Goal: Information Seeking & Learning: Learn about a topic

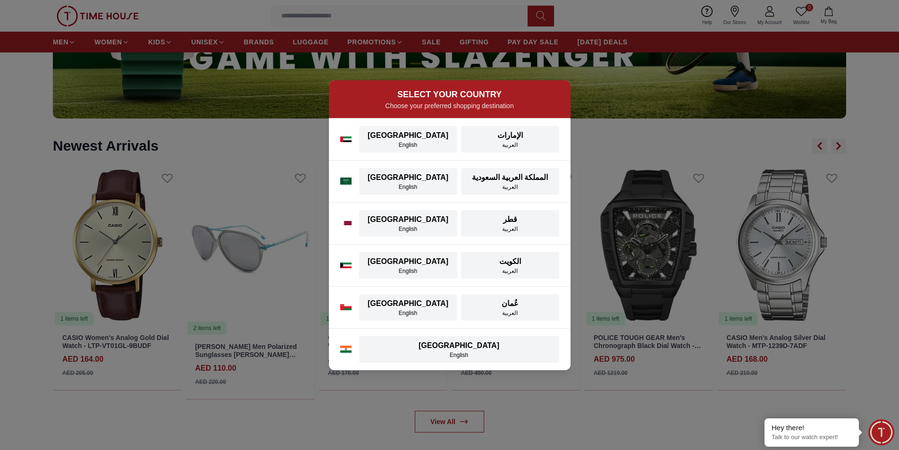
scroll to position [1106, 0]
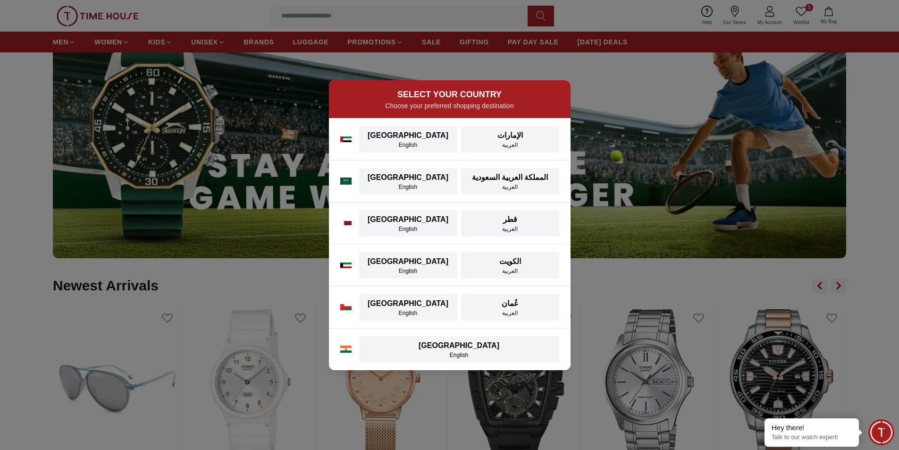
click at [266, 44] on div "SELECT YOUR COUNTRY Choose your preferred shopping destination [GEOGRAPHIC_DATA…" at bounding box center [449, 225] width 899 height 450
click at [412, 139] on div "[GEOGRAPHIC_DATA]" at bounding box center [408, 135] width 87 height 11
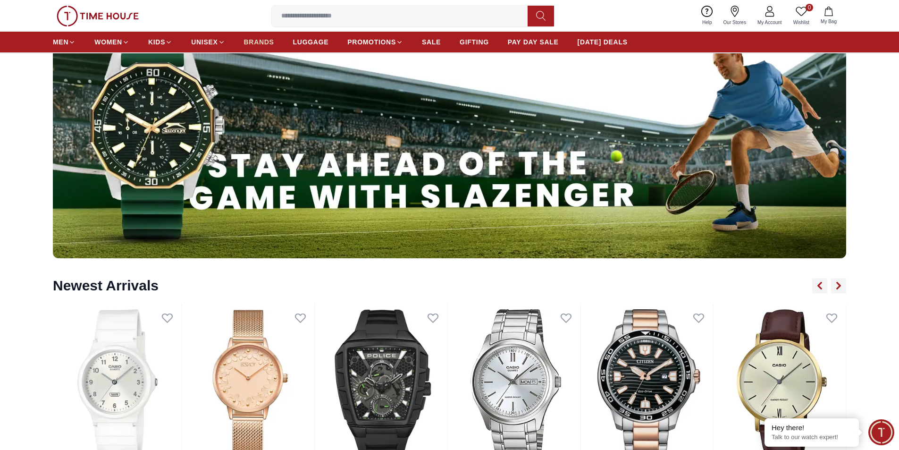
click at [267, 43] on span "BRANDS" at bounding box center [259, 41] width 30 height 9
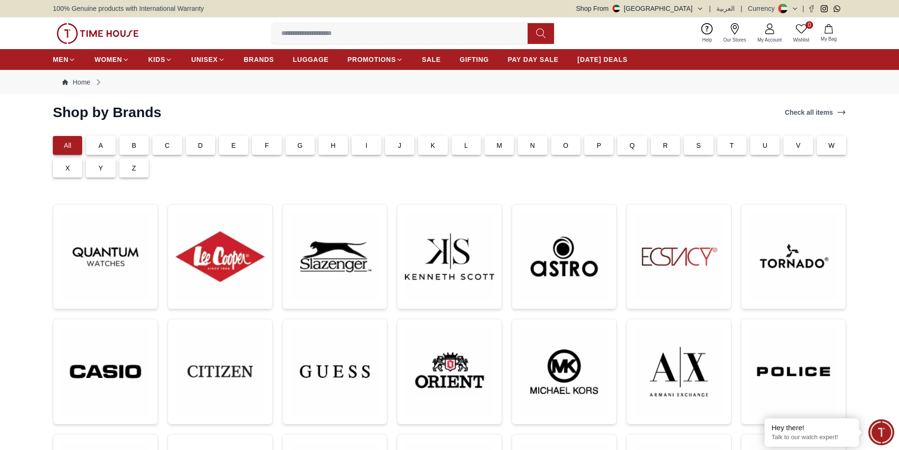
click at [723, 144] on div "T" at bounding box center [731, 145] width 29 height 19
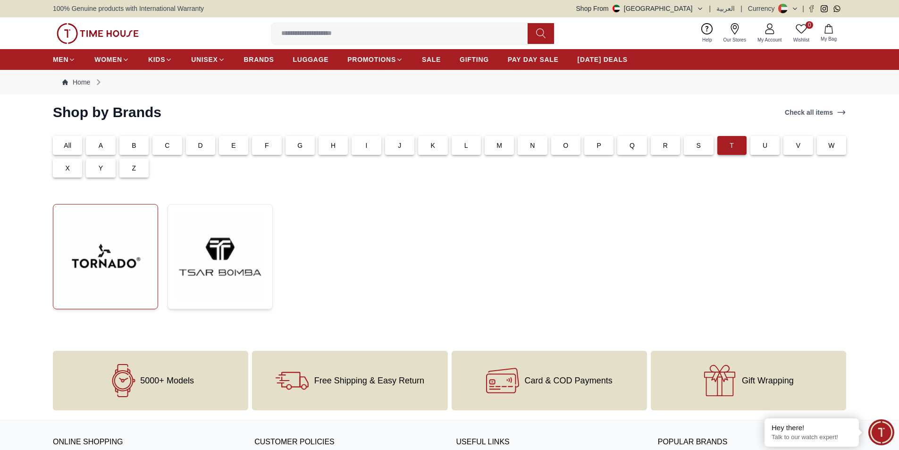
click at [105, 257] on img at bounding box center [105, 256] width 89 height 89
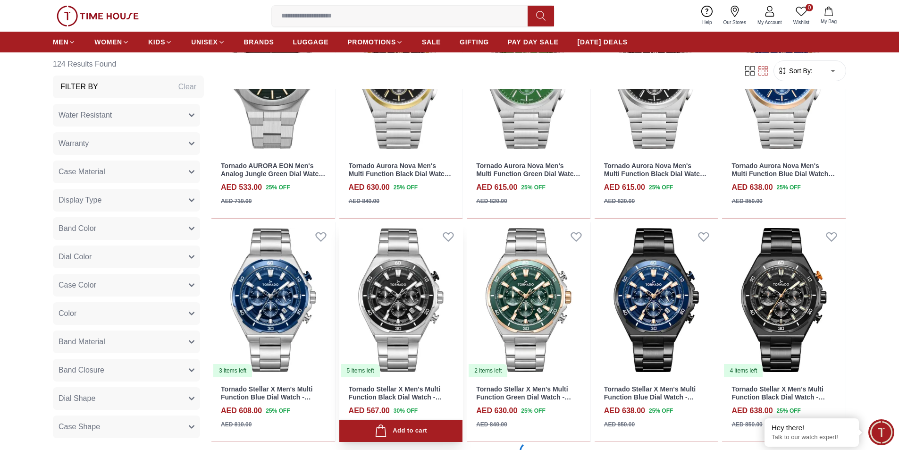
scroll to position [1085, 0]
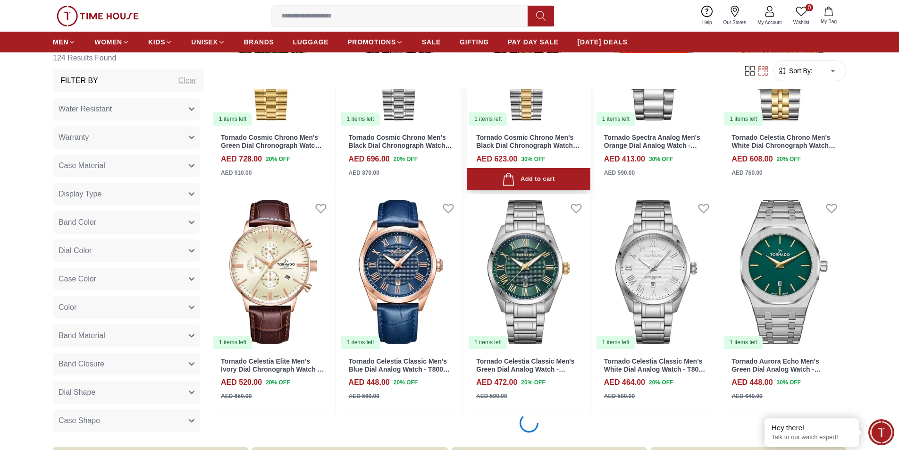
scroll to position [2878, 0]
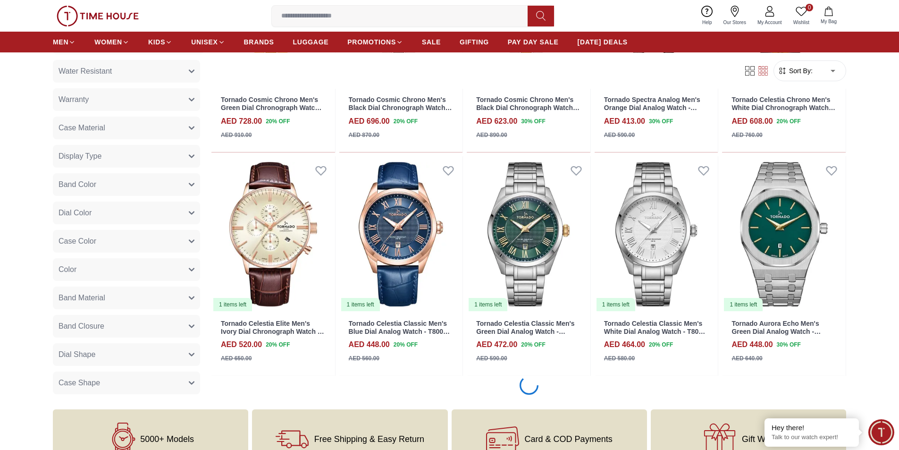
scroll to position [3114, 0]
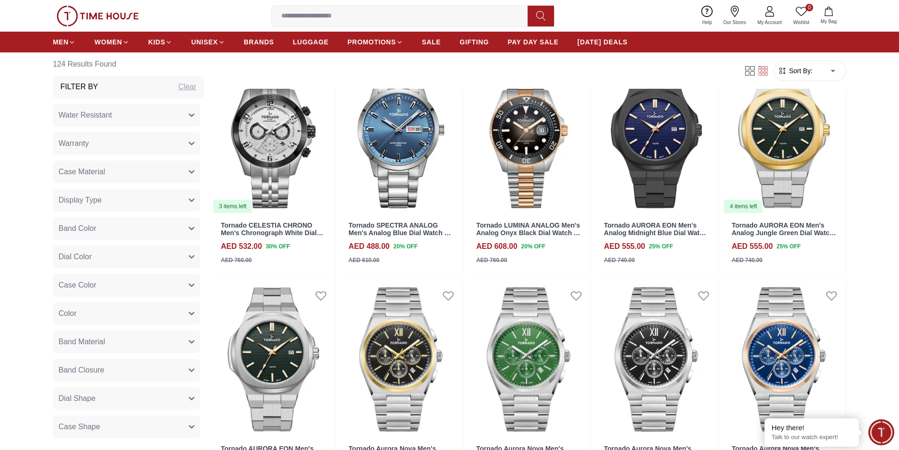
scroll to position [613, 0]
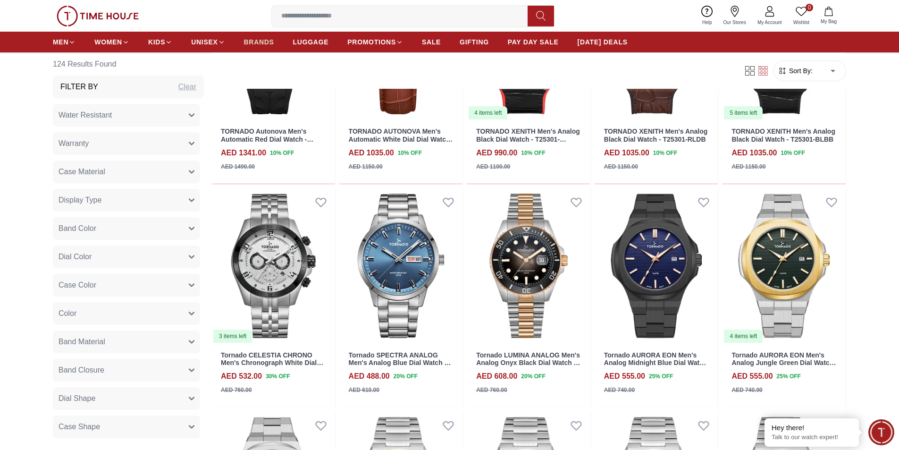
click at [264, 43] on span "BRANDS" at bounding box center [259, 41] width 30 height 9
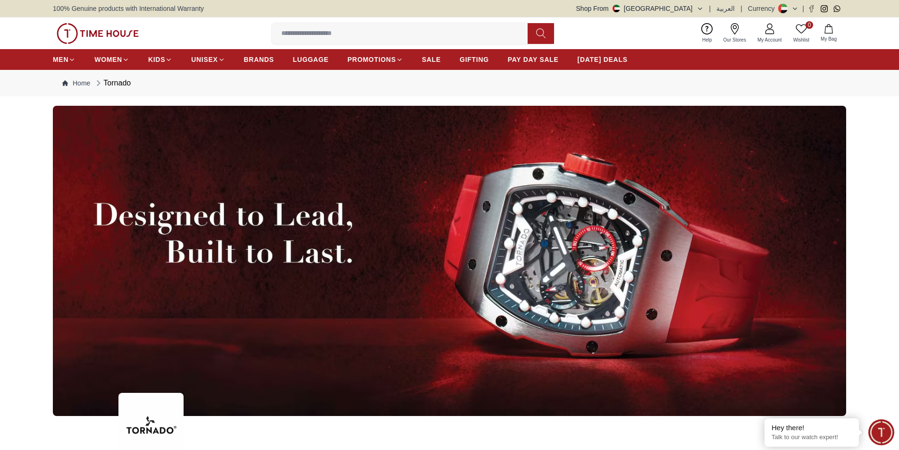
scroll to position [613, 0]
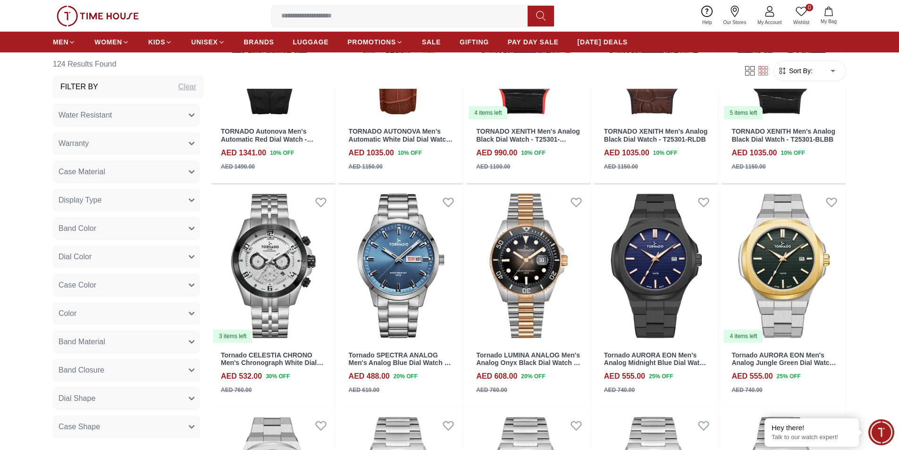
scroll to position [2548, 0]
